Goal: Navigation & Orientation: Find specific page/section

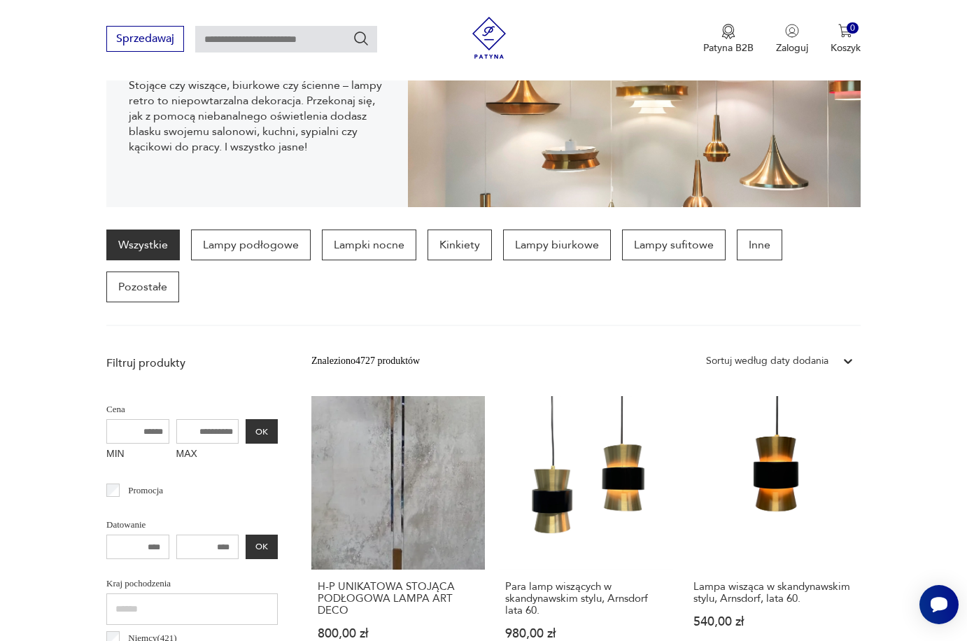
scroll to position [208, 0]
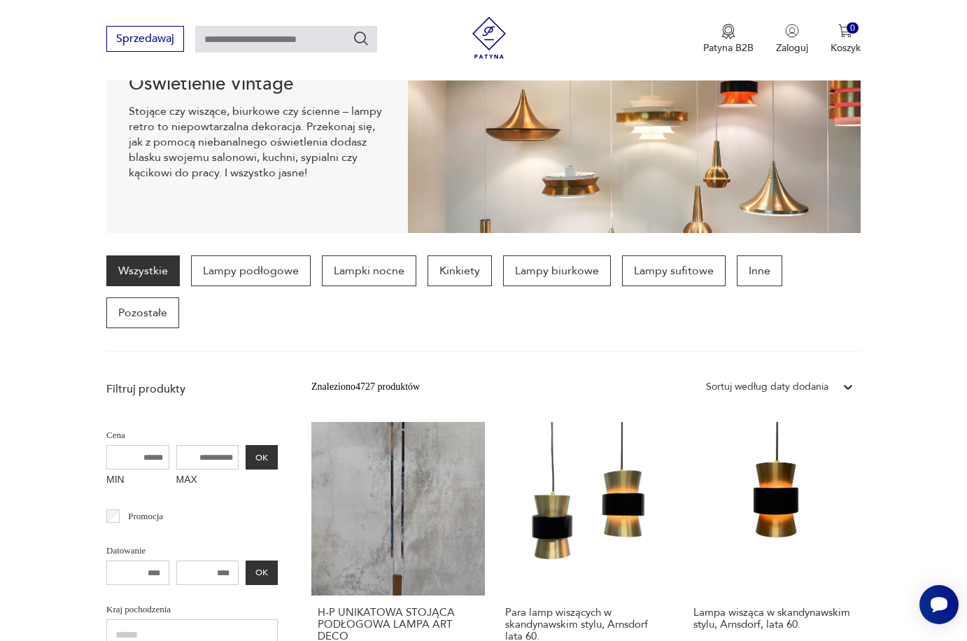
click at [607, 272] on div "Wszystkie Lampy podłogowe Lampki nocne Kinkiety Lampy biurkowe Lampy sufitowe I…" at bounding box center [483, 291] width 754 height 73
click at [569, 275] on p "Lampy biurkowe" at bounding box center [557, 270] width 108 height 31
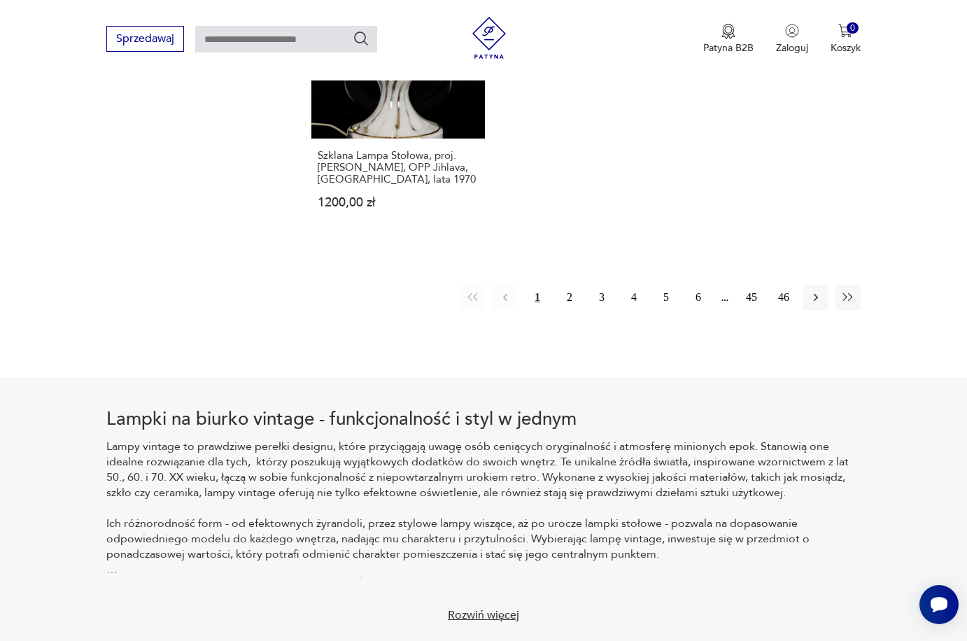
scroll to position [2066, 0]
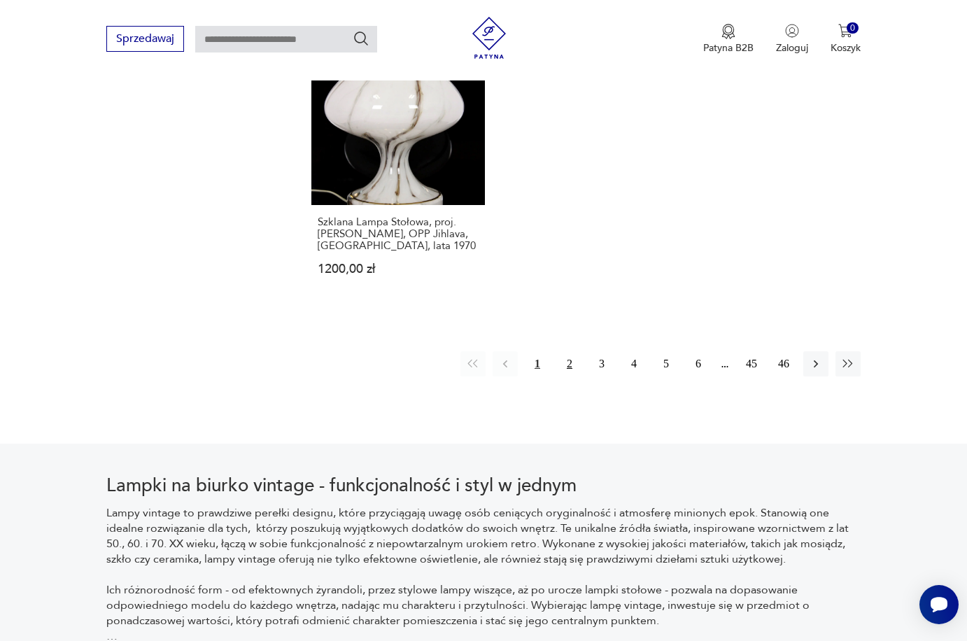
click at [572, 362] on button "2" at bounding box center [569, 363] width 25 height 25
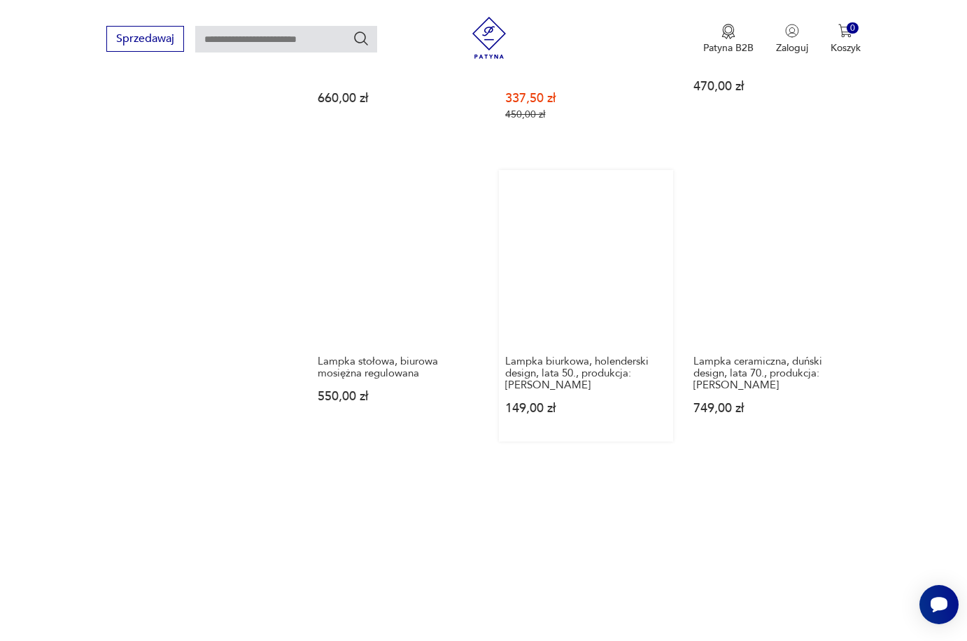
scroll to position [1928, 0]
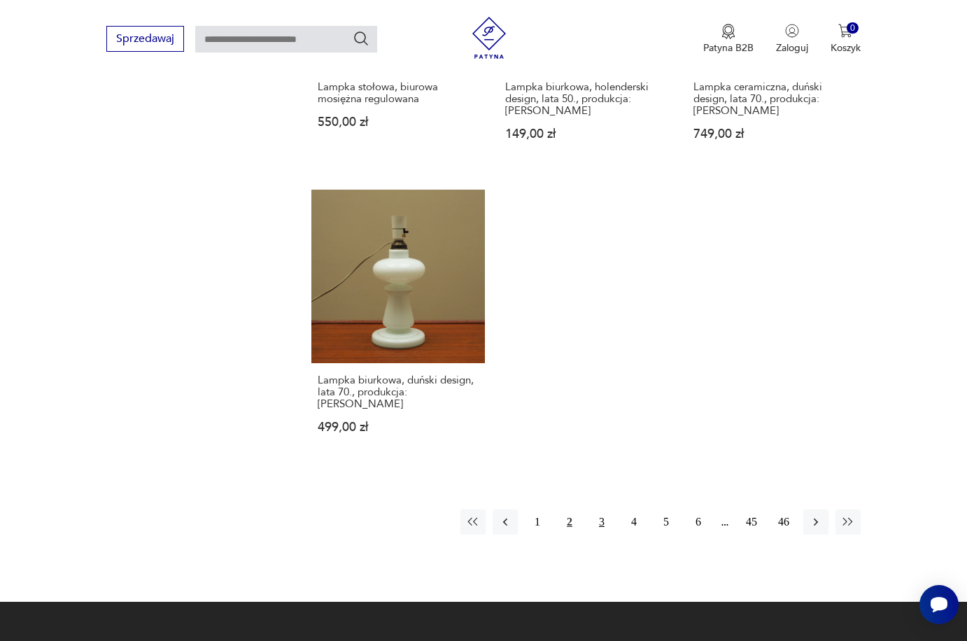
click at [607, 509] on button "3" at bounding box center [601, 521] width 25 height 25
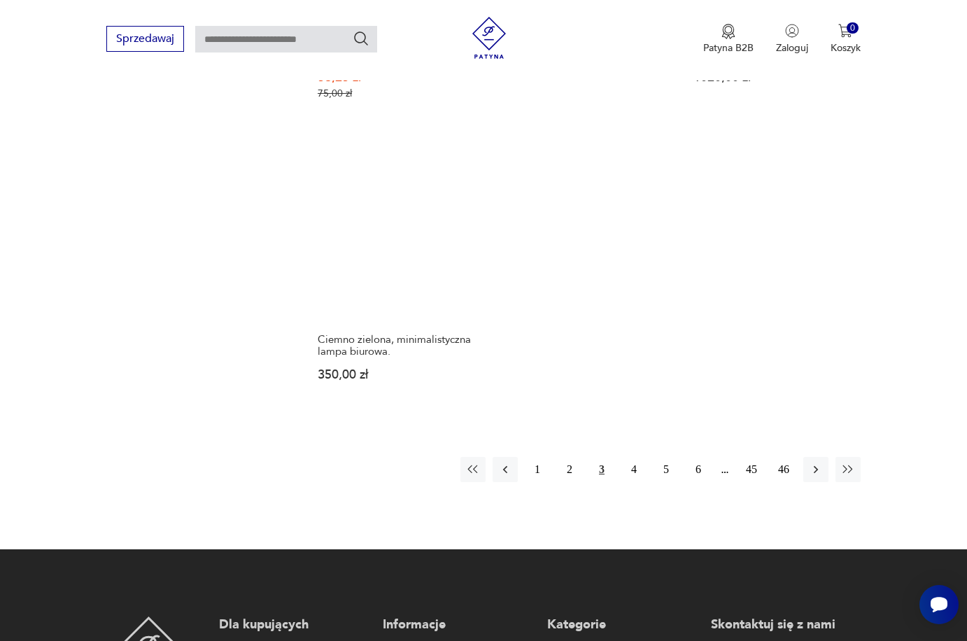
scroll to position [2026, 0]
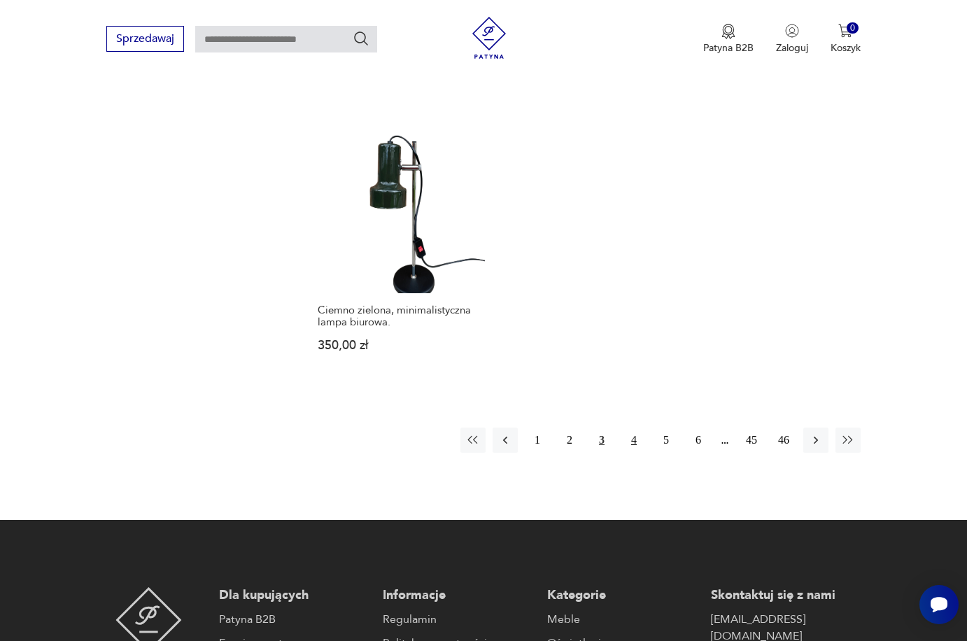
click at [631, 452] on button "4" at bounding box center [633, 440] width 25 height 25
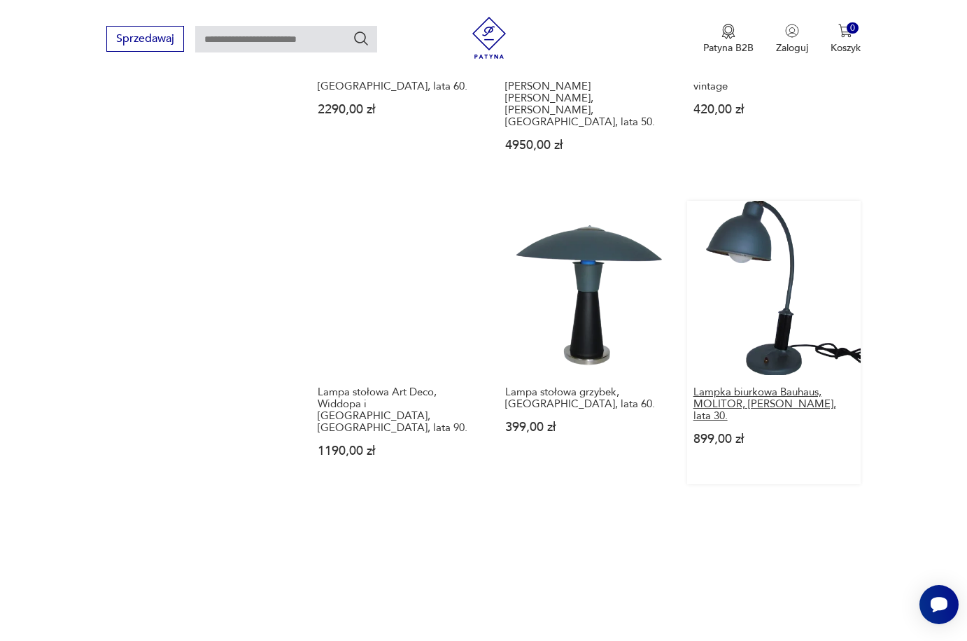
scroll to position [1887, 0]
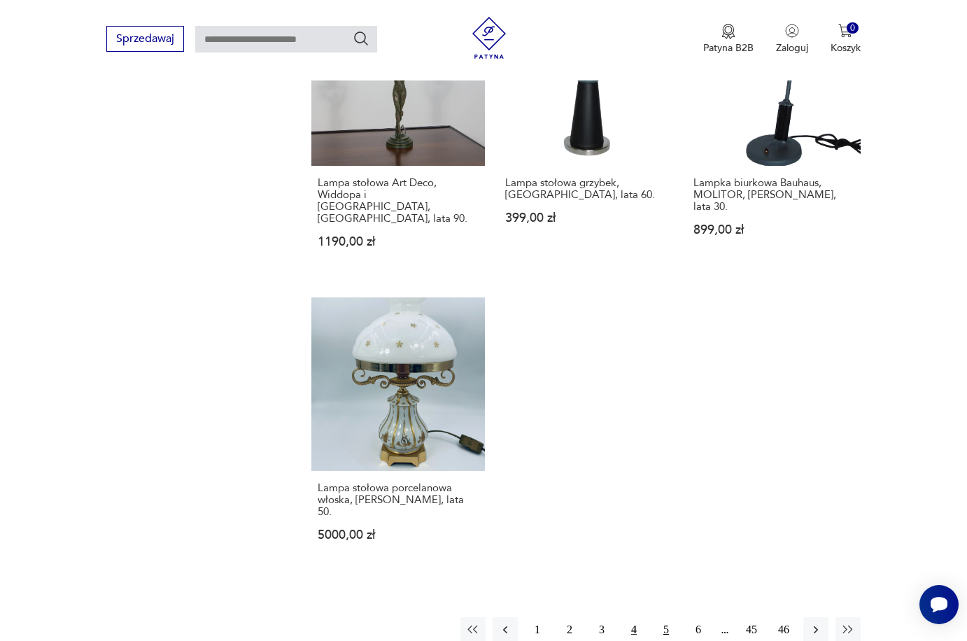
click at [663, 617] on button "5" at bounding box center [666, 629] width 25 height 25
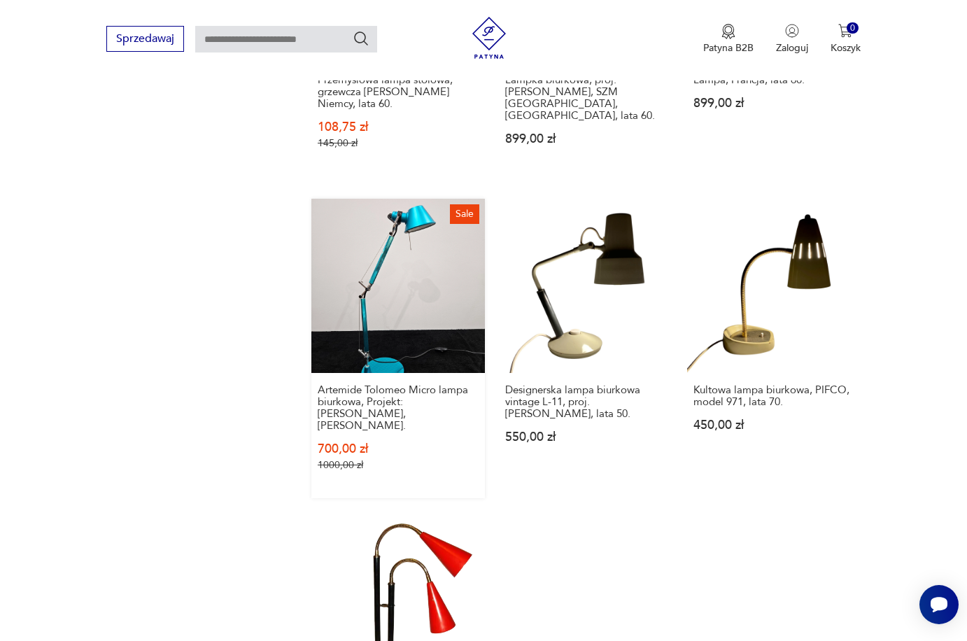
scroll to position [1975, 0]
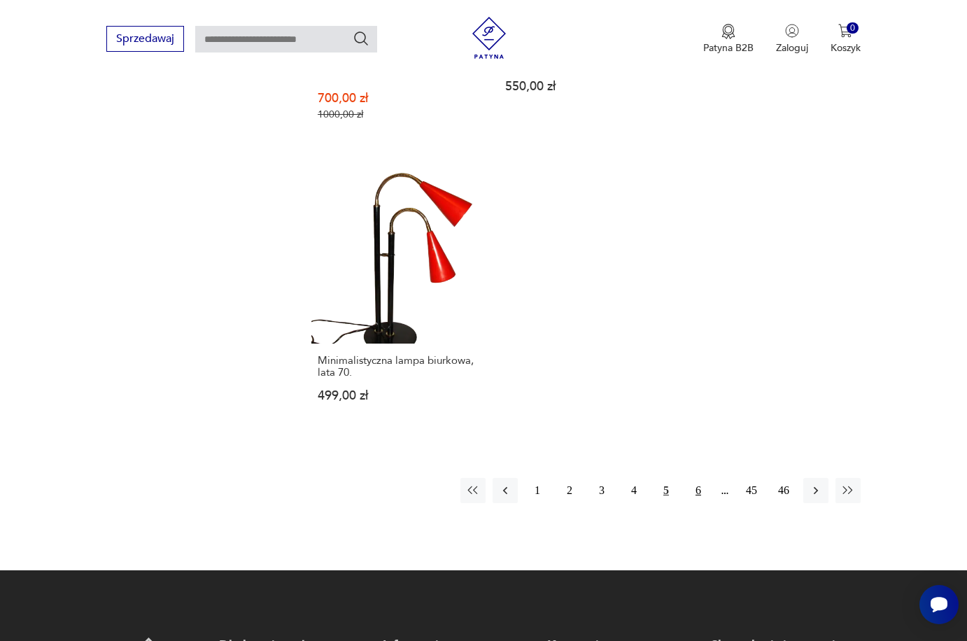
click at [693, 478] on button "6" at bounding box center [698, 490] width 25 height 25
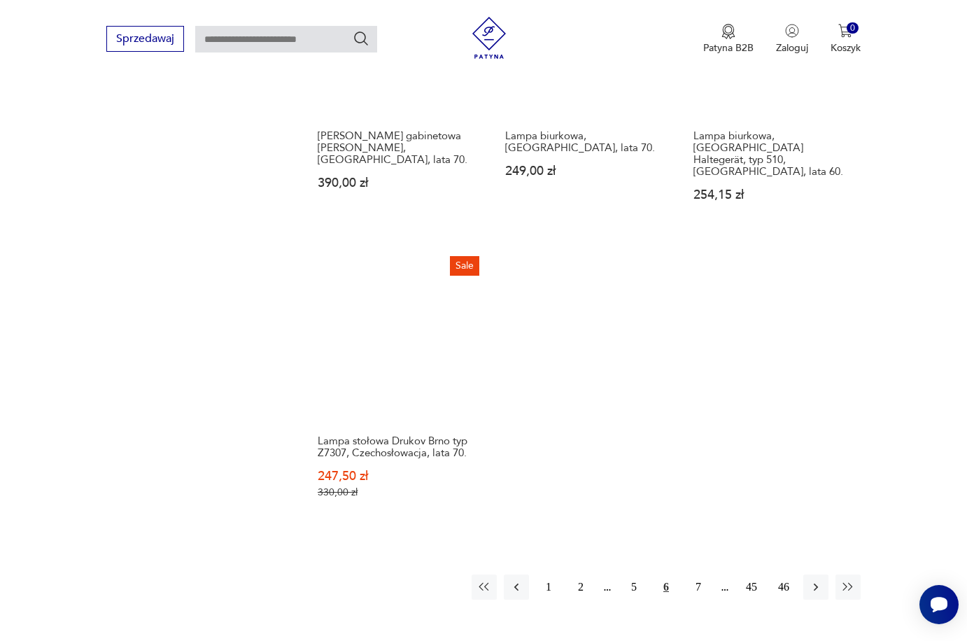
scroll to position [1948, 0]
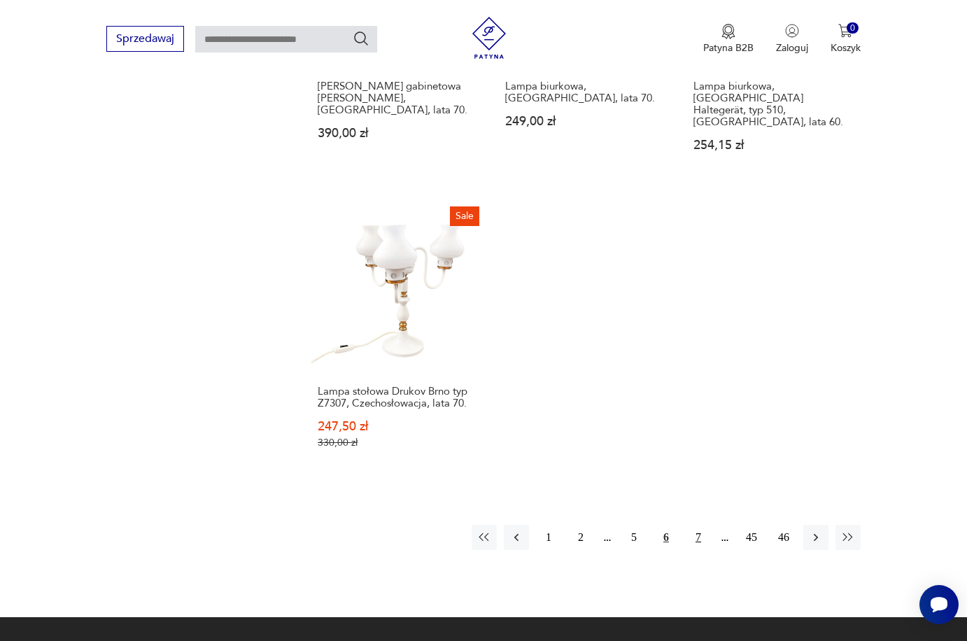
click at [698, 525] on button "7" at bounding box center [698, 537] width 25 height 25
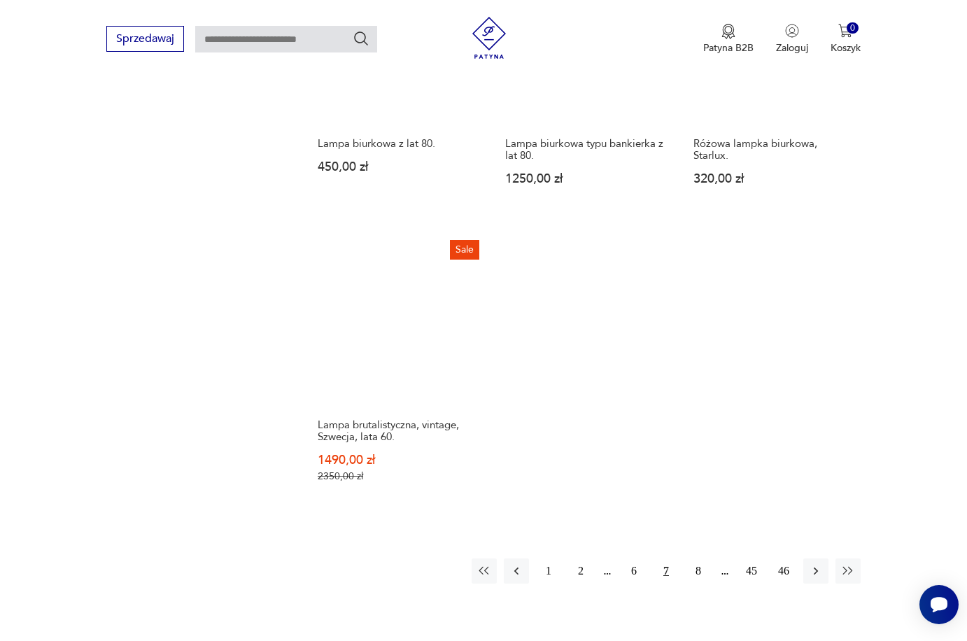
scroll to position [1875, 0]
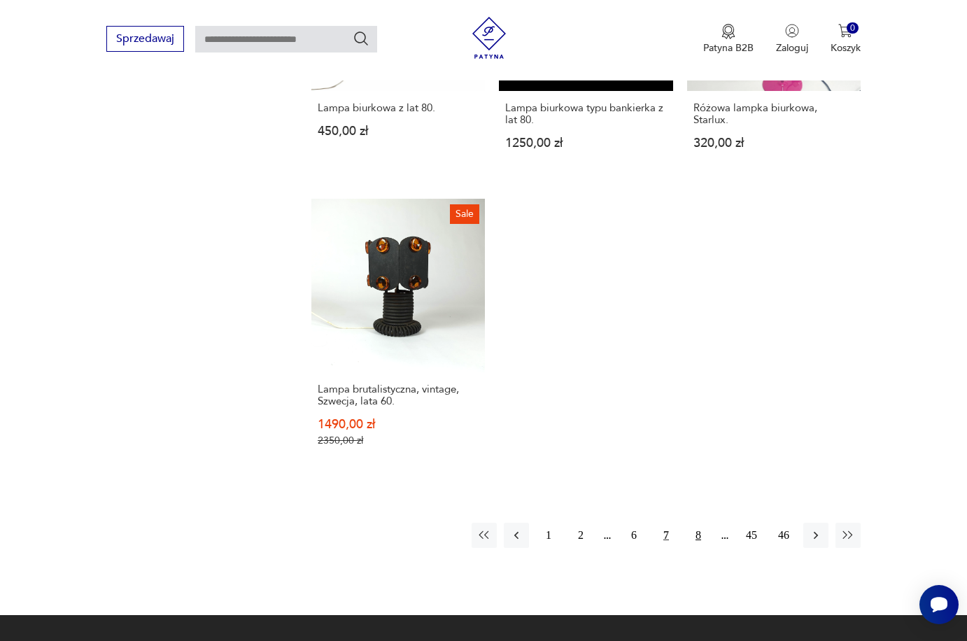
click at [695, 532] on button "8" at bounding box center [698, 535] width 25 height 25
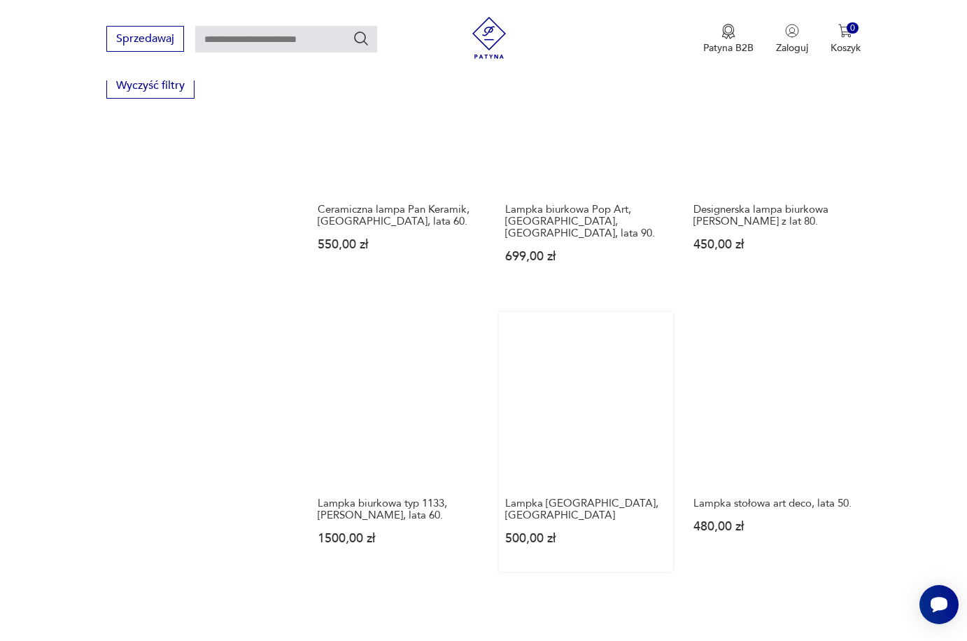
scroll to position [1875, 0]
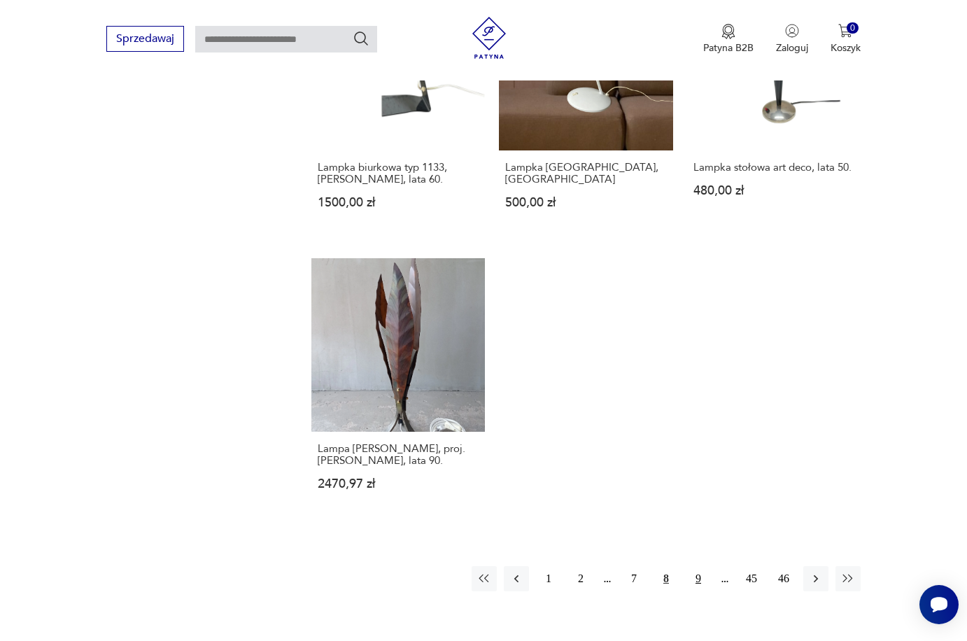
click at [698, 583] on button "9" at bounding box center [698, 578] width 25 height 25
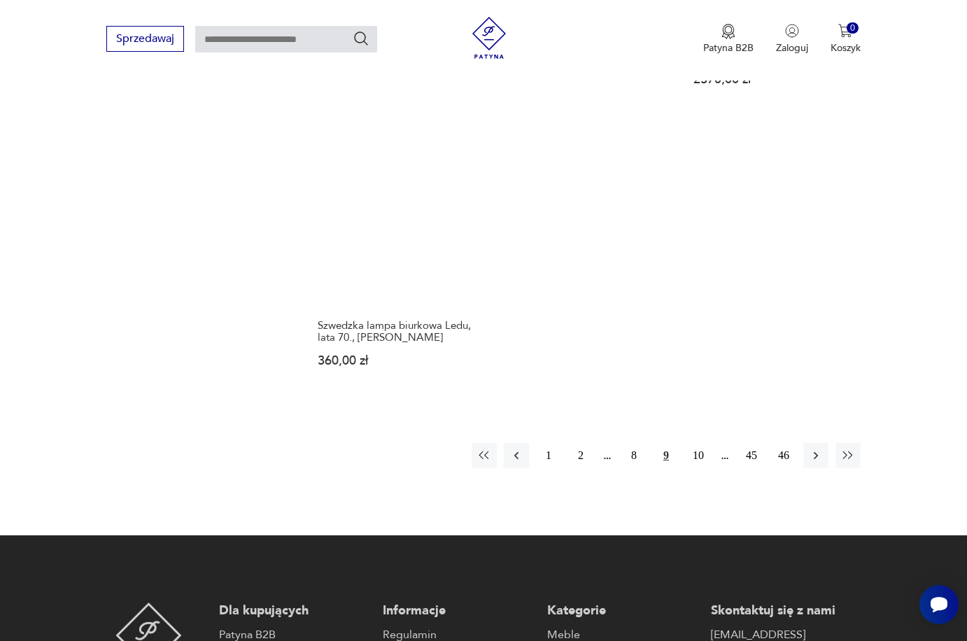
scroll to position [2043, 0]
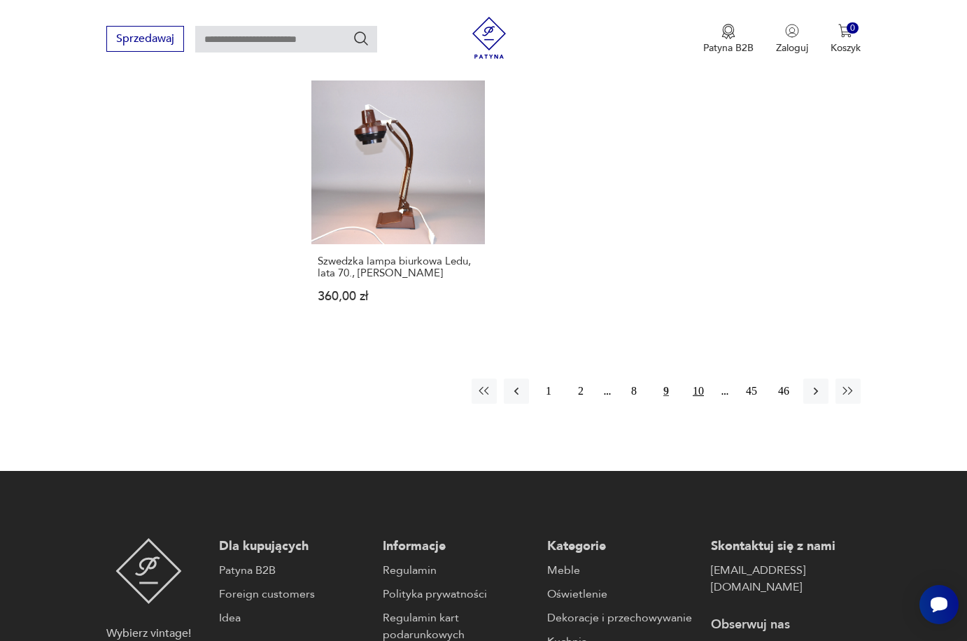
click at [700, 379] on button "10" at bounding box center [698, 391] width 25 height 25
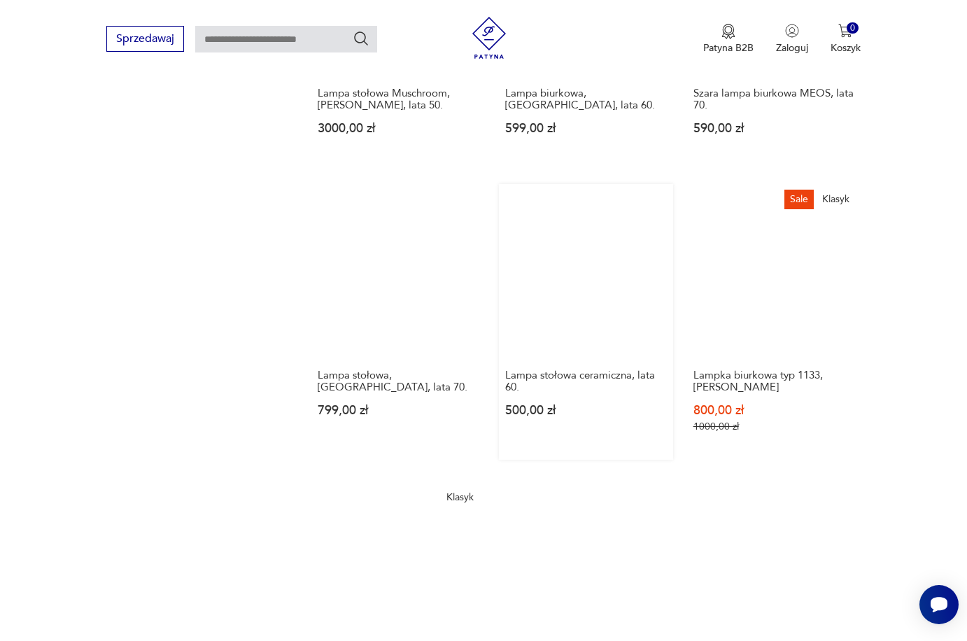
scroll to position [1871, 0]
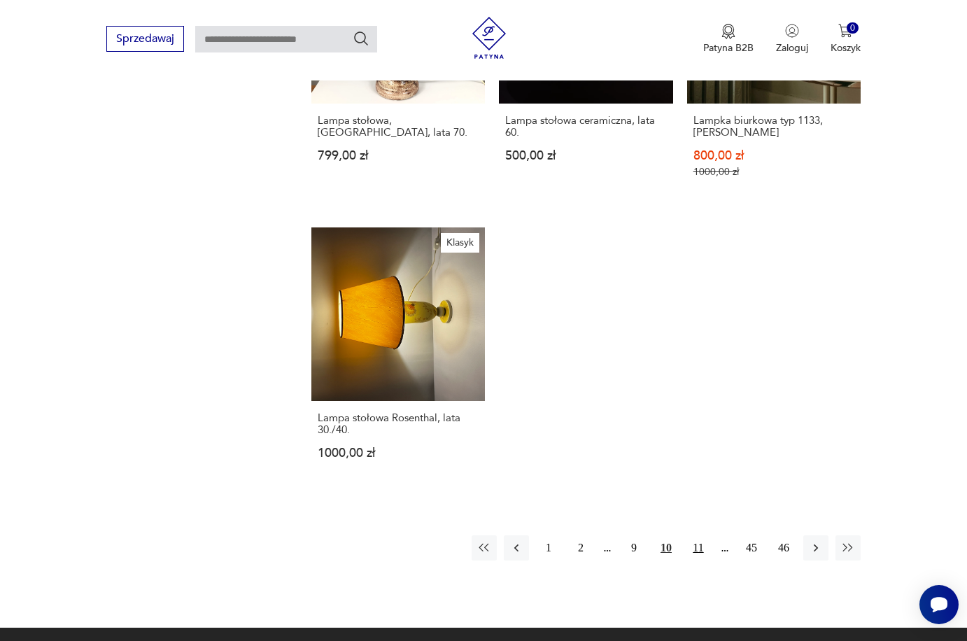
click at [698, 561] on button "11" at bounding box center [698, 547] width 25 height 25
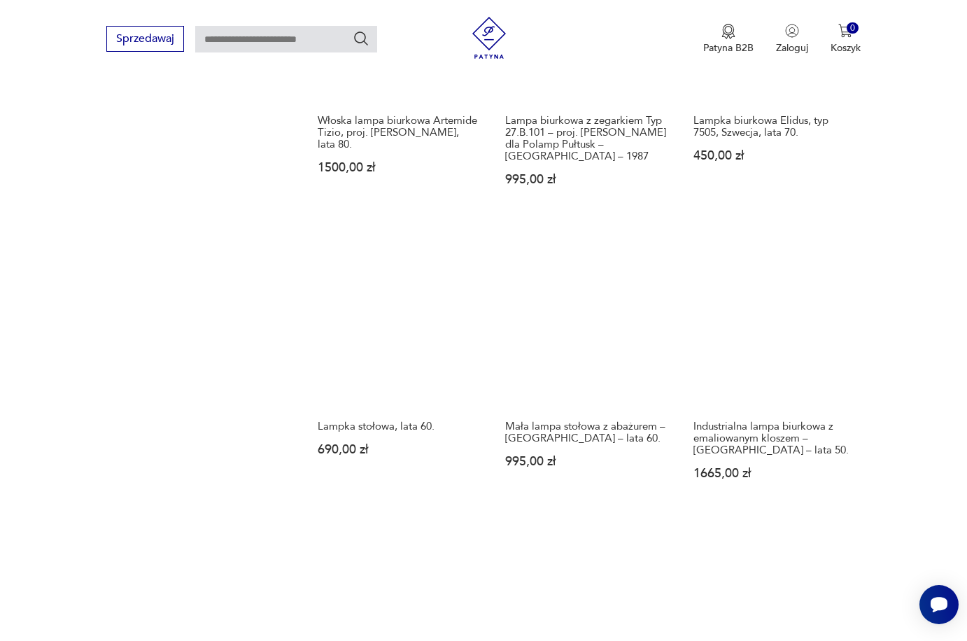
scroll to position [1647, 0]
